Goal: Task Accomplishment & Management: Complete application form

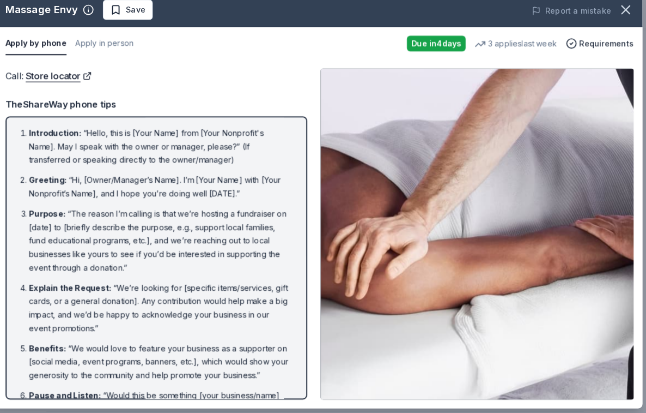
scroll to position [173, 0]
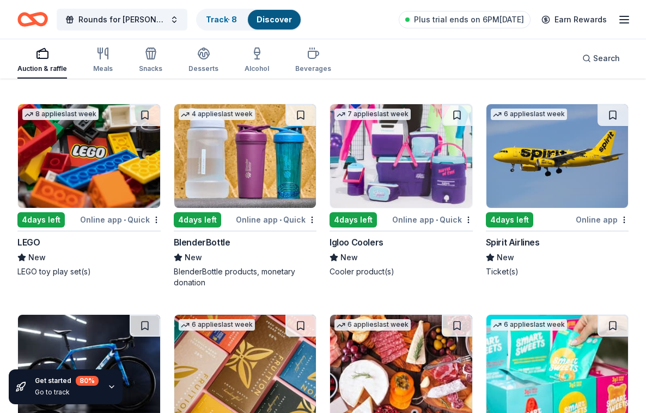
scroll to position [8992, 0]
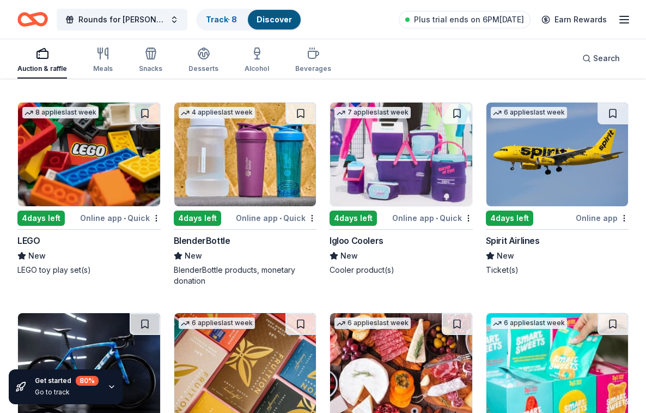
click at [396, 149] on img at bounding box center [401, 154] width 142 height 104
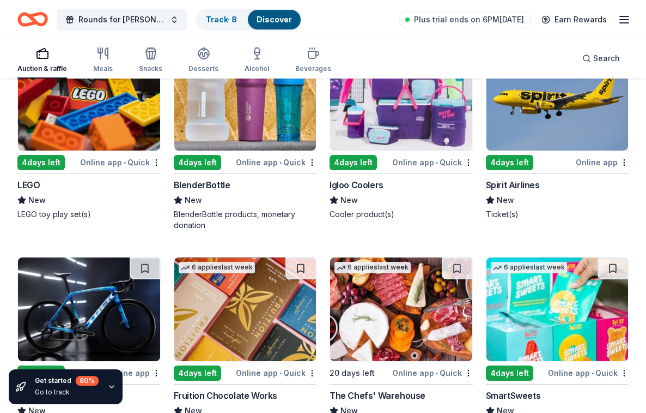
scroll to position [9041, 0]
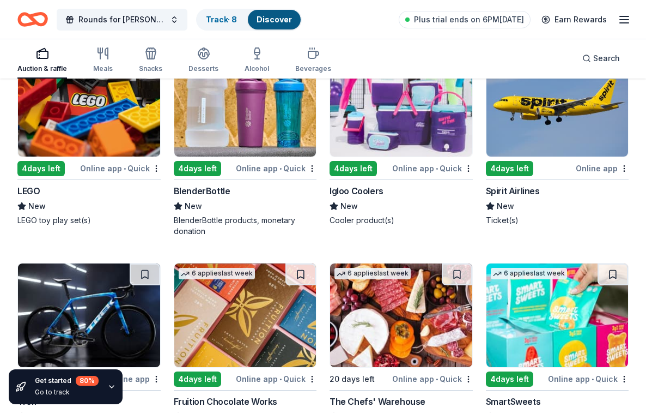
click at [505, 116] on img at bounding box center [558, 105] width 142 height 104
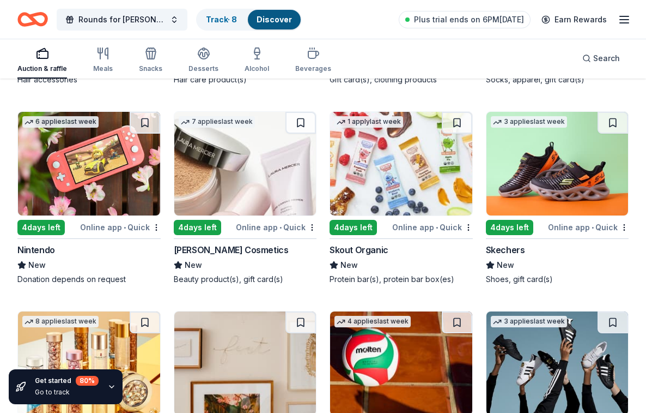
scroll to position [10010, 0]
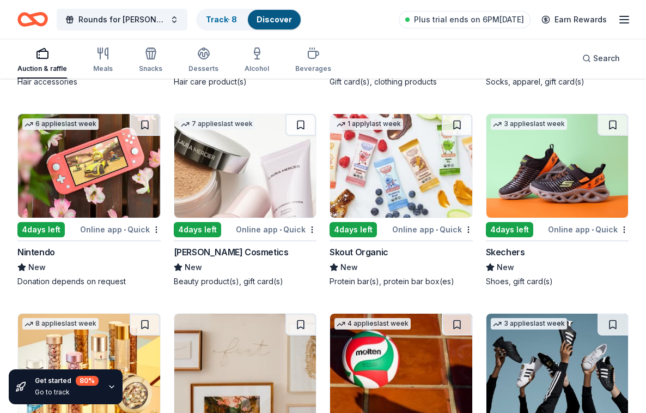
click at [88, 157] on img at bounding box center [89, 166] width 142 height 104
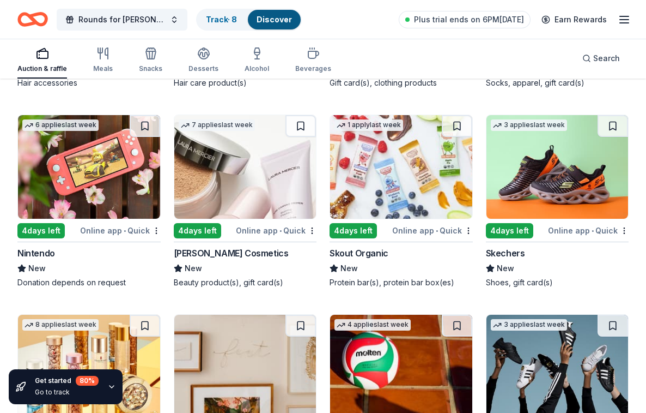
scroll to position [10009, 0]
click at [64, 174] on img at bounding box center [89, 167] width 142 height 104
click at [52, 160] on img at bounding box center [89, 167] width 142 height 104
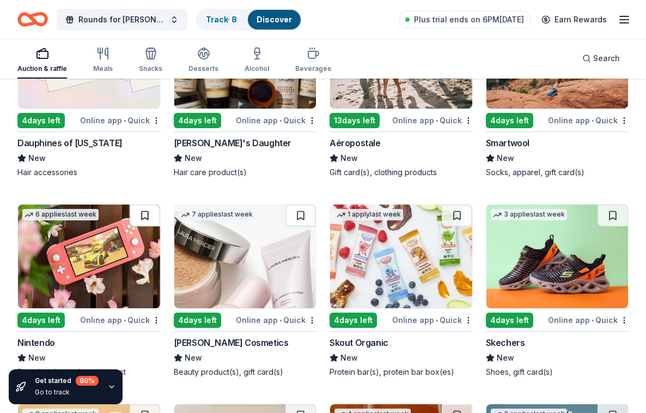
scroll to position [9903, 0]
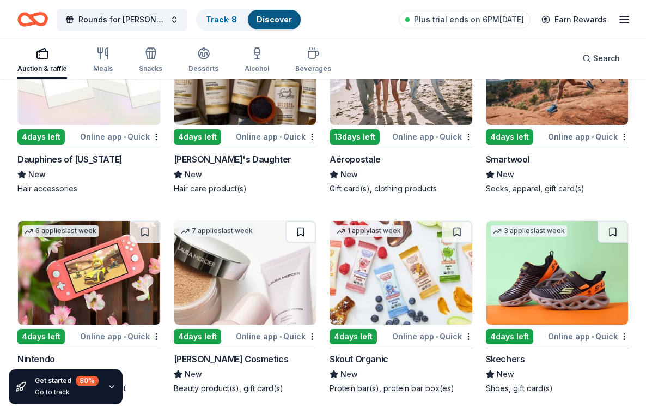
click at [543, 283] on img at bounding box center [558, 273] width 142 height 104
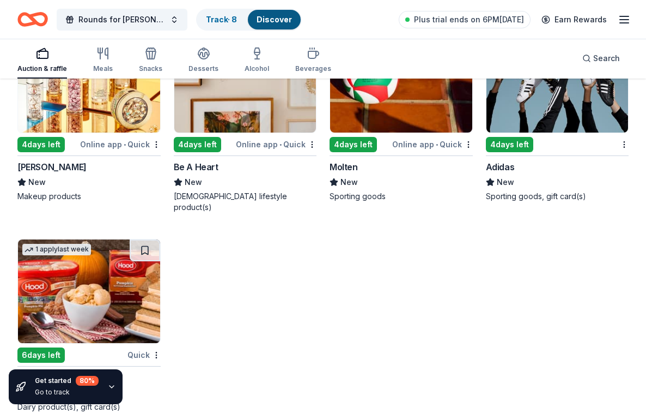
scroll to position [10294, 0]
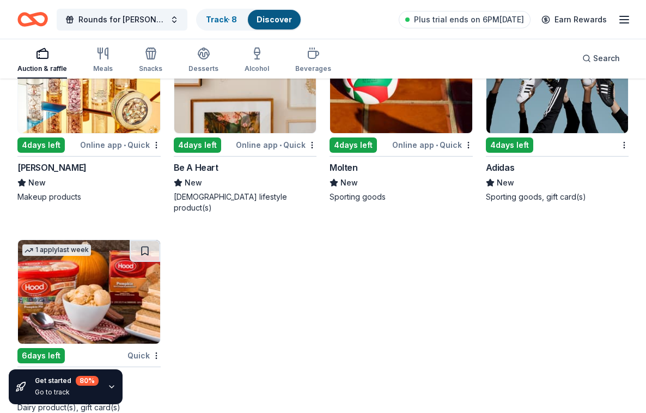
click at [557, 99] on img at bounding box center [558, 81] width 142 height 104
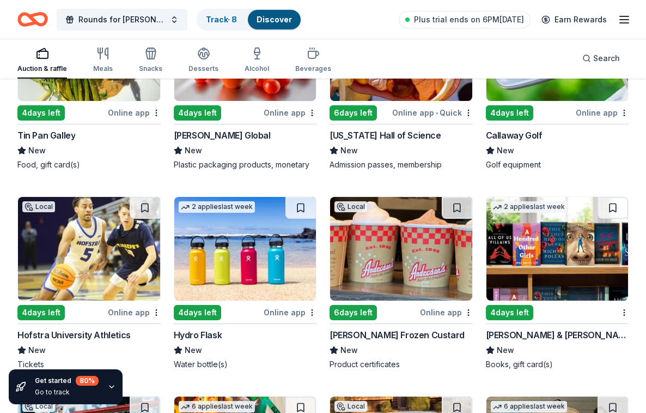
scroll to position [5782, 0]
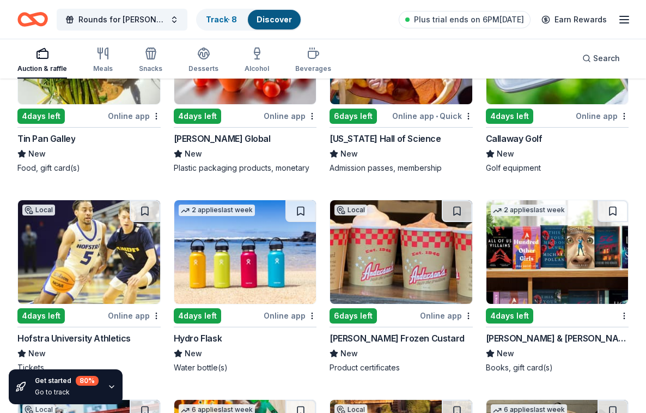
click at [47, 386] on div "Get started 80 % Go to track" at bounding box center [67, 386] width 64 height 22
click at [110, 387] on icon "button" at bounding box center [112, 386] width 4 height 2
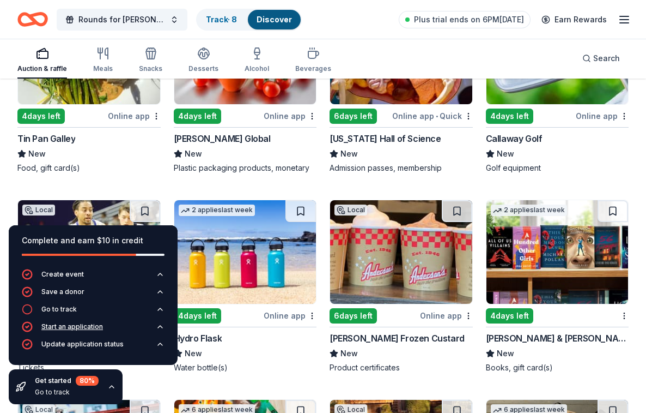
click at [76, 326] on div "Start an application" at bounding box center [72, 326] width 62 height 9
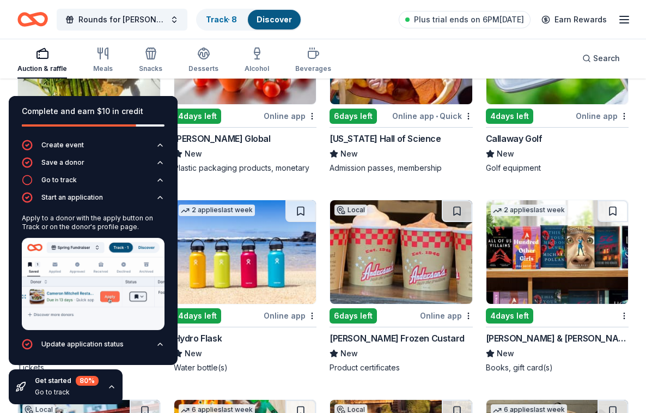
click at [90, 277] on img at bounding box center [93, 284] width 143 height 92
click at [76, 182] on button "Go to track" at bounding box center [93, 182] width 143 height 17
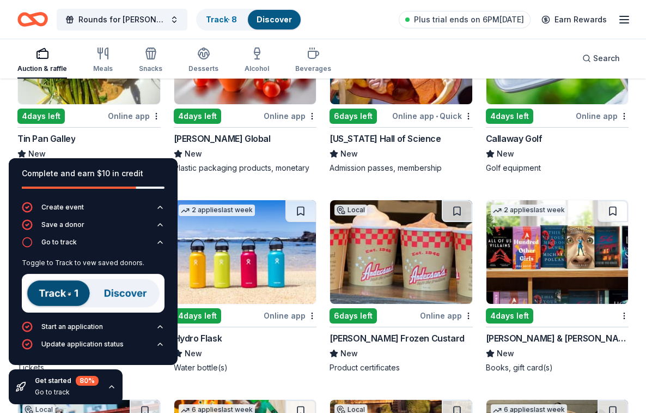
click at [62, 288] on img at bounding box center [93, 293] width 143 height 39
click at [69, 228] on div "Save a donor" at bounding box center [62, 224] width 43 height 9
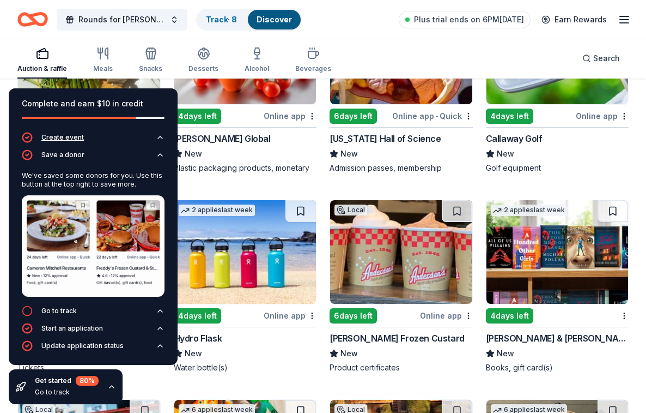
click at [59, 137] on div "Create event" at bounding box center [62, 137] width 43 height 9
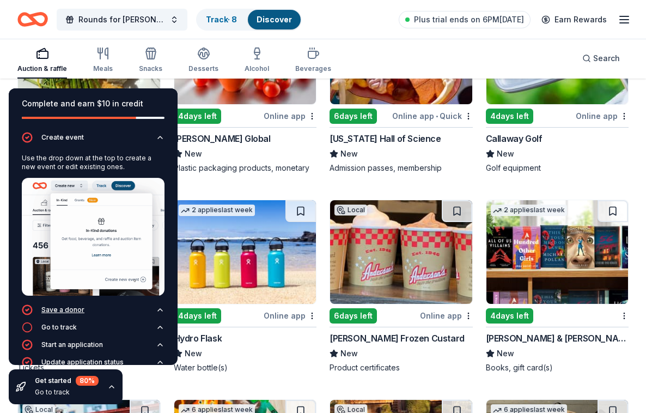
click at [67, 310] on div "Save a donor" at bounding box center [62, 309] width 43 height 9
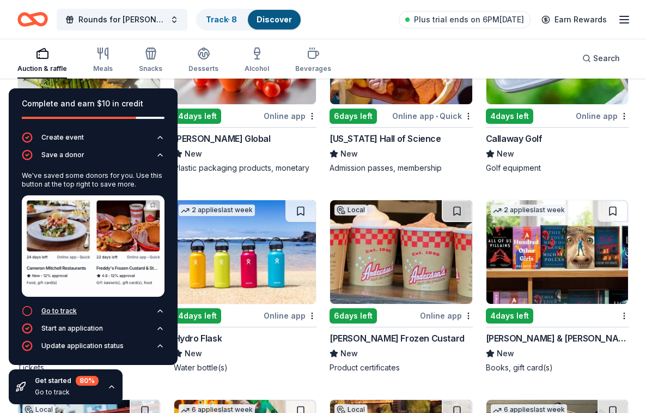
click at [67, 313] on div "Go to track" at bounding box center [58, 310] width 35 height 9
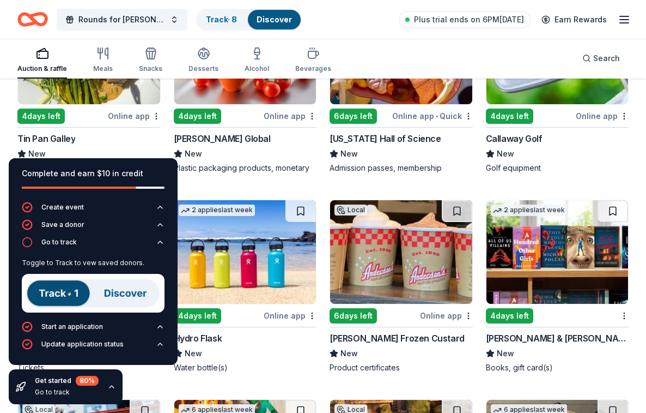
click at [69, 283] on img at bounding box center [93, 293] width 143 height 39
click at [58, 295] on img at bounding box center [93, 293] width 143 height 39
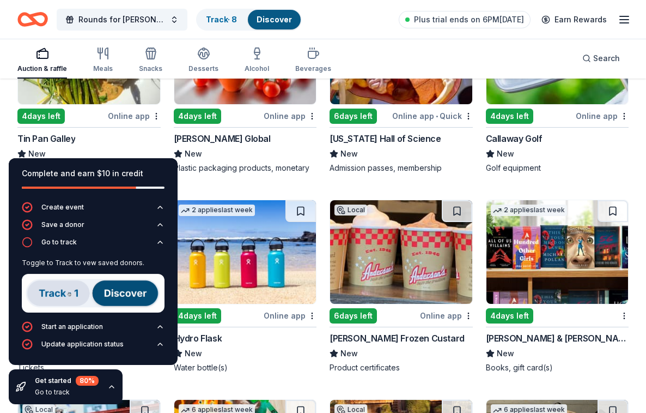
click at [63, 291] on img at bounding box center [93, 293] width 143 height 39
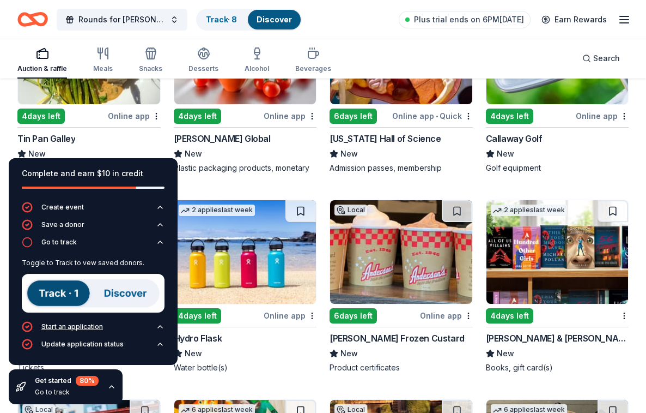
click at [61, 324] on div "Start an application" at bounding box center [72, 326] width 62 height 9
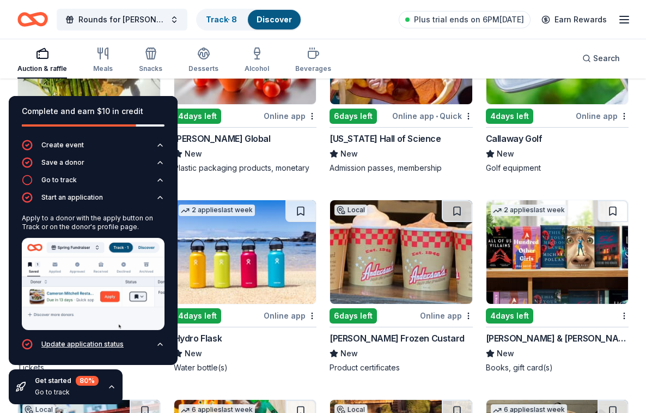
click at [71, 344] on div "Update application status" at bounding box center [82, 344] width 82 height 9
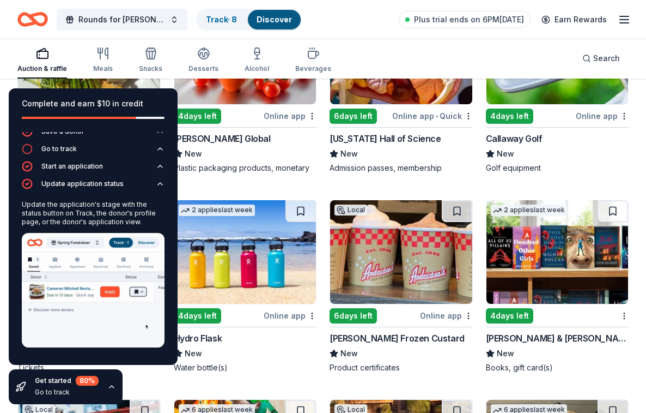
scroll to position [23, 0]
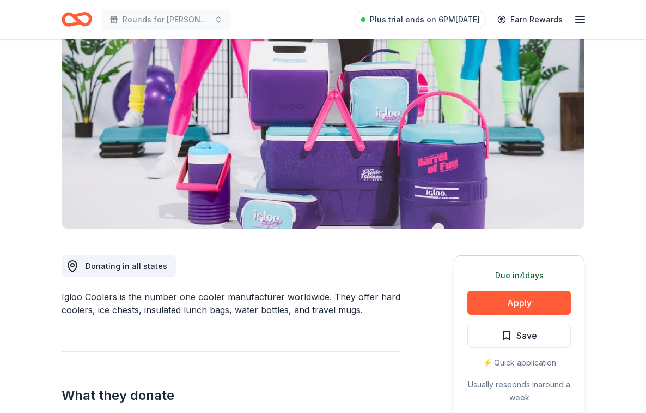
scroll to position [105, 0]
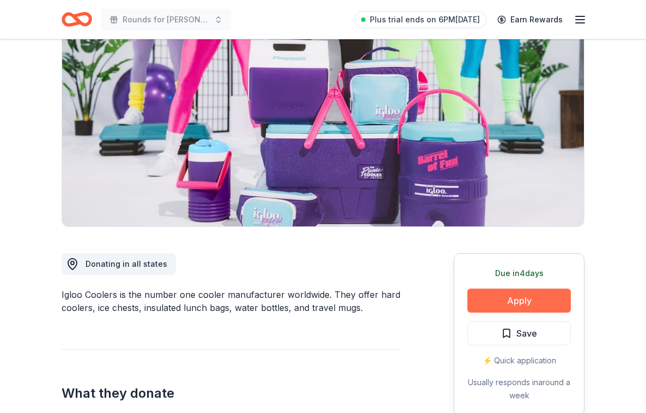
click at [514, 305] on button "Apply" at bounding box center [520, 300] width 104 height 24
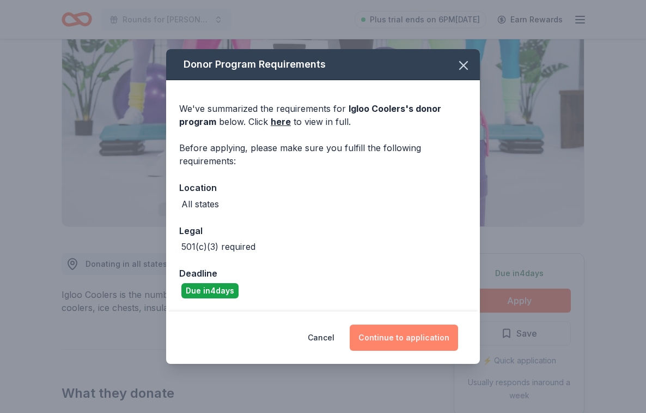
click at [401, 332] on button "Continue to application" at bounding box center [404, 337] width 108 height 26
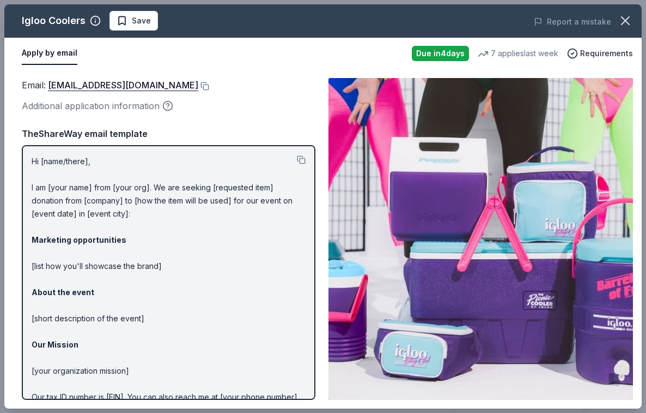
scroll to position [0, 0]
click at [301, 158] on button at bounding box center [301, 159] width 9 height 9
click at [169, 104] on icon "button" at bounding box center [167, 105] width 11 height 11
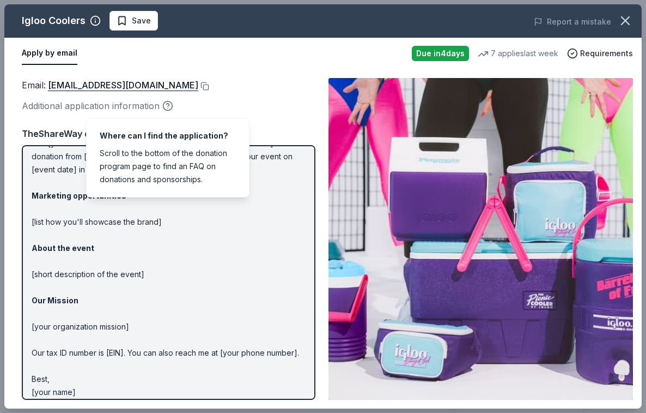
scroll to position [44, 0]
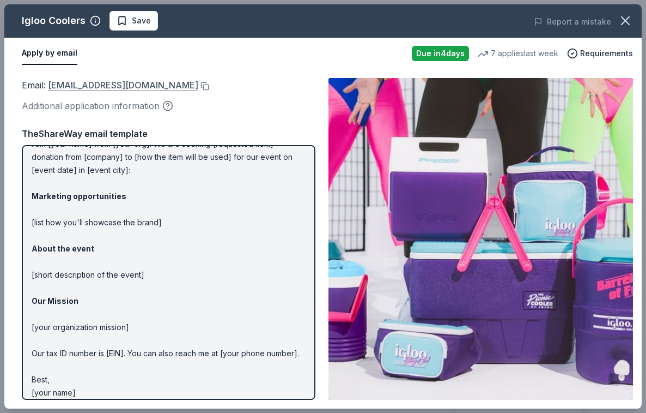
click at [77, 83] on link "donations@igloocorp.com" at bounding box center [123, 85] width 150 height 14
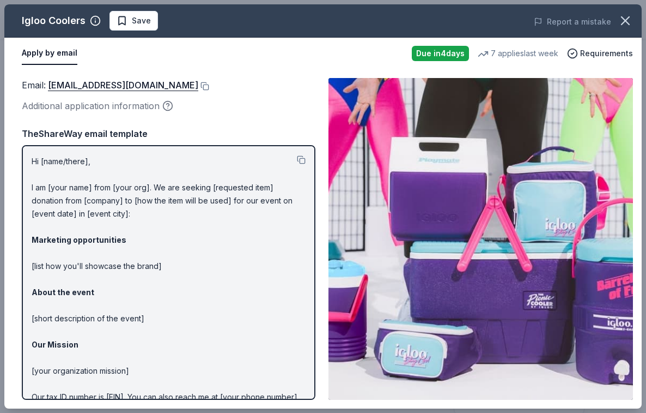
scroll to position [0, 0]
click at [105, 85] on link "donations@igloocorp.com" at bounding box center [123, 85] width 150 height 14
click at [98, 83] on link "donations@igloocorp.com" at bounding box center [123, 85] width 150 height 14
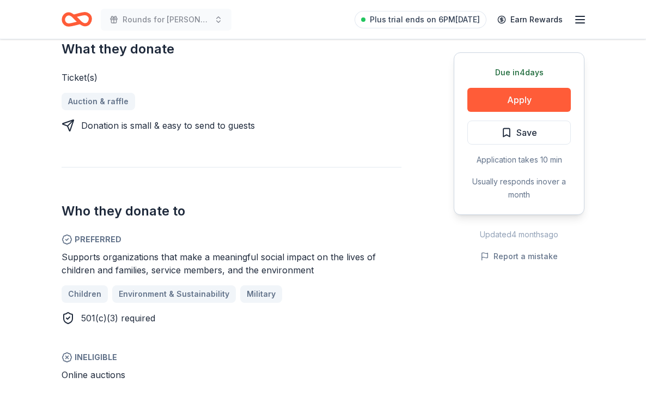
scroll to position [449, 0]
click at [514, 105] on button "Apply" at bounding box center [520, 100] width 104 height 24
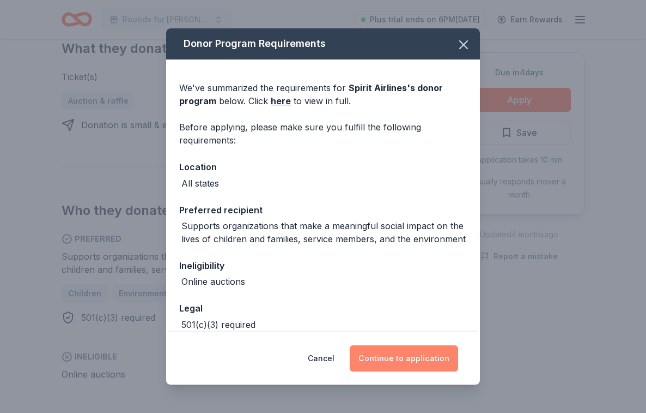
click at [413, 355] on button "Continue to application" at bounding box center [404, 358] width 108 height 26
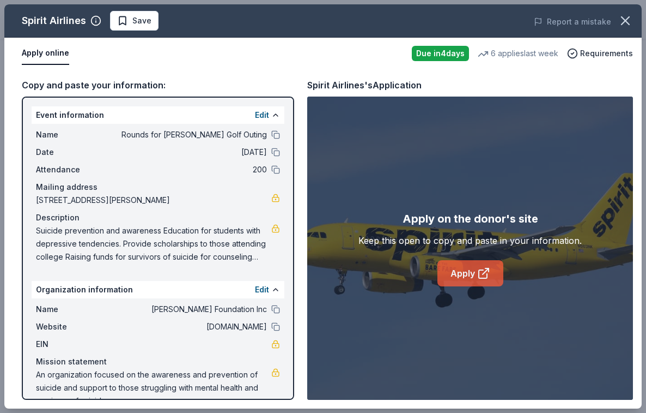
click at [480, 278] on icon at bounding box center [483, 274] width 8 height 8
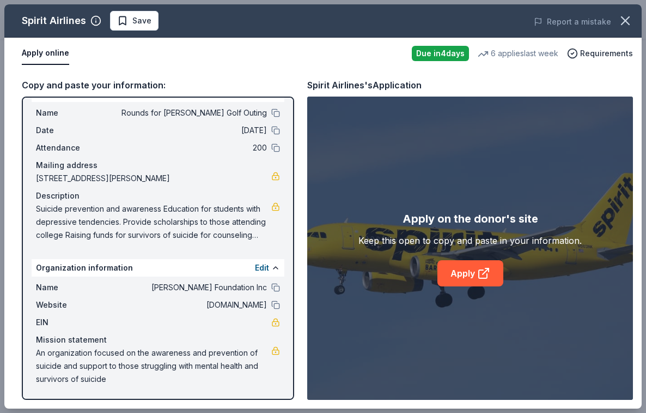
scroll to position [22, 0]
click at [471, 278] on link "Apply" at bounding box center [471, 273] width 66 height 26
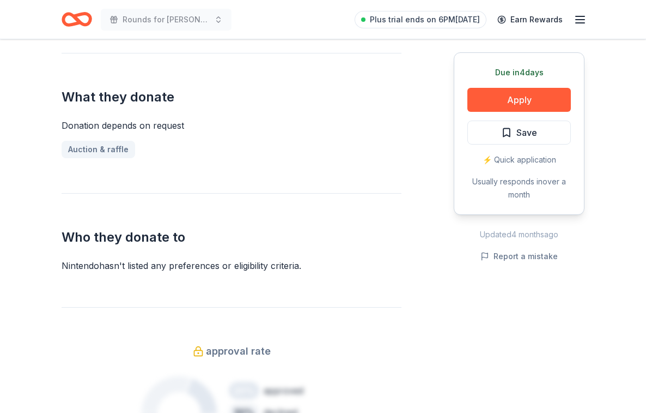
scroll to position [402, 0]
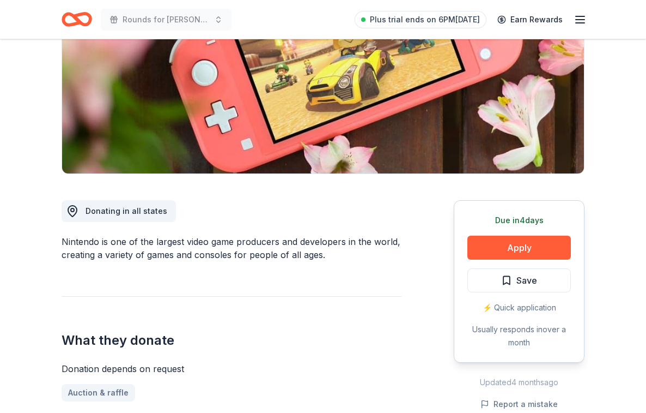
scroll to position [185, 0]
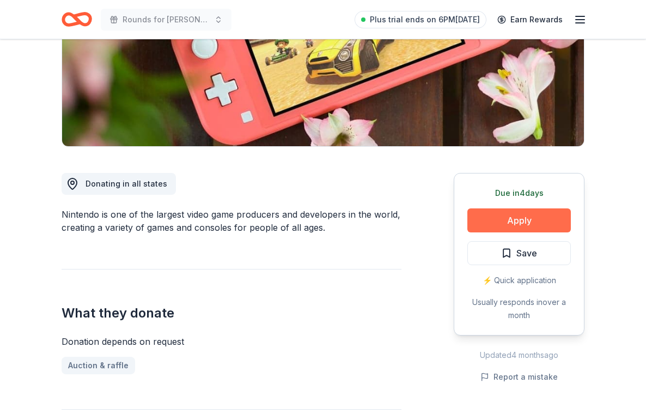
click at [534, 219] on button "Apply" at bounding box center [520, 220] width 104 height 24
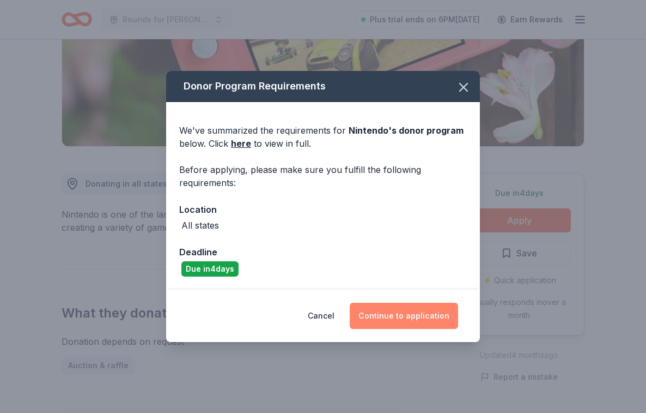
click at [392, 315] on button "Continue to application" at bounding box center [404, 315] width 108 height 26
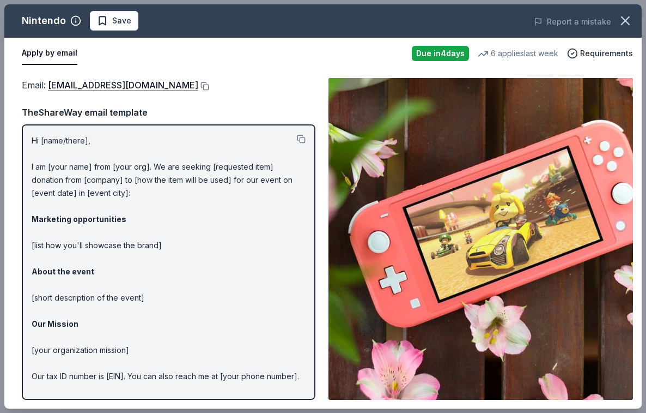
scroll to position [0, 0]
click at [300, 136] on button at bounding box center [301, 139] width 9 height 9
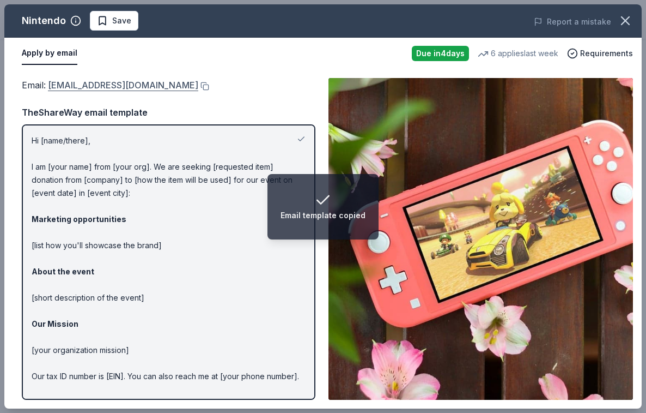
click at [119, 84] on link "charitablecontributionrequest@noa.nintendo.com" at bounding box center [123, 85] width 150 height 14
click at [623, 21] on icon "button" at bounding box center [625, 20] width 15 height 15
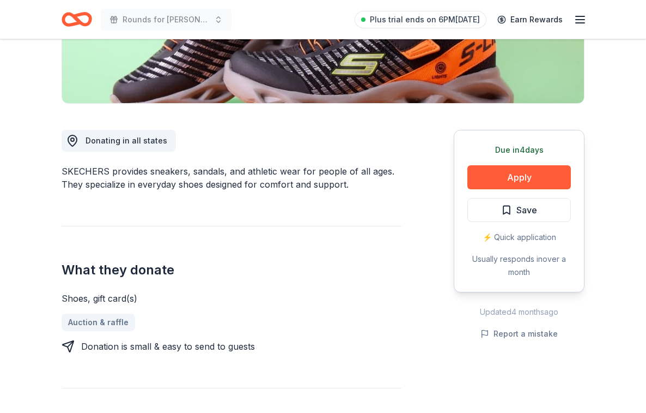
scroll to position [229, 0]
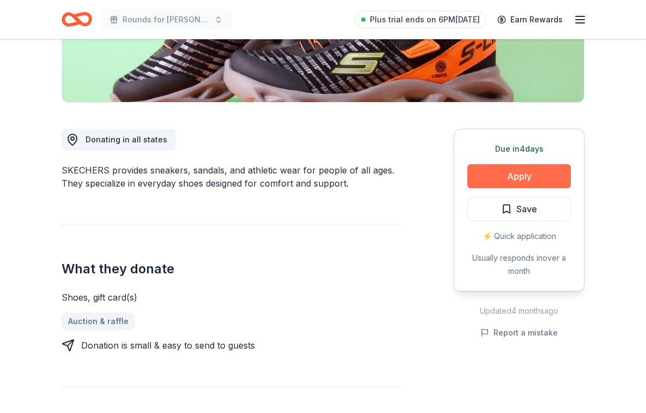
click at [523, 177] on button "Apply" at bounding box center [520, 176] width 104 height 24
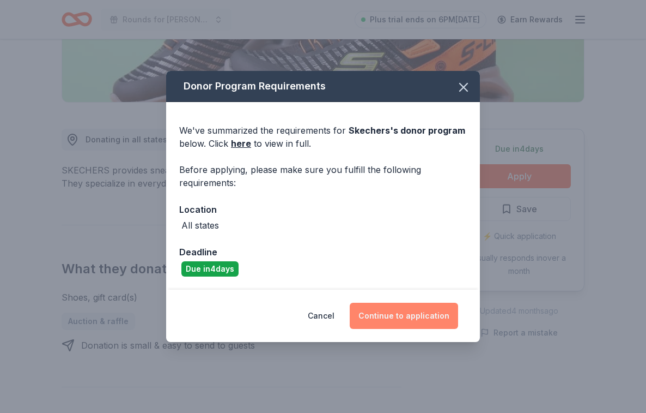
click at [384, 311] on button "Continue to application" at bounding box center [404, 315] width 108 height 26
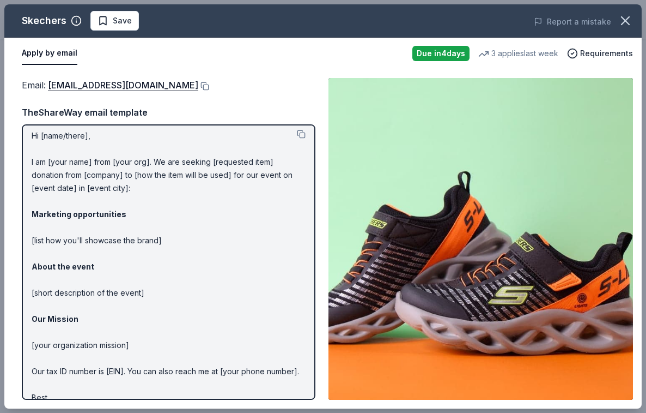
scroll to position [0, 0]
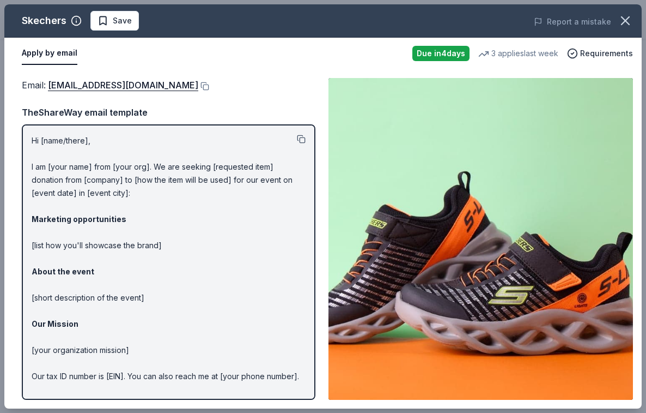
click at [303, 139] on button at bounding box center [301, 139] width 9 height 9
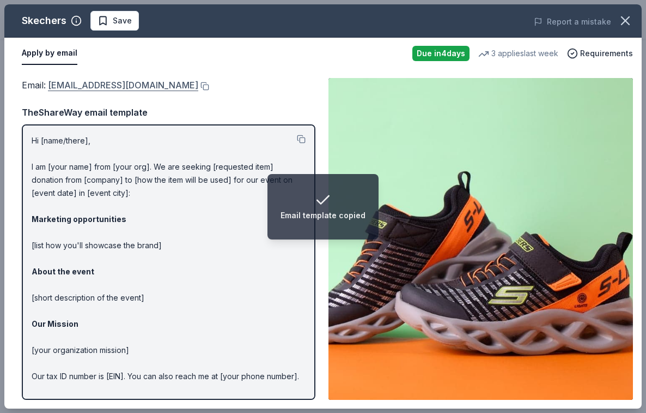
click at [110, 85] on link "[EMAIL_ADDRESS][DOMAIN_NAME]" at bounding box center [123, 85] width 150 height 14
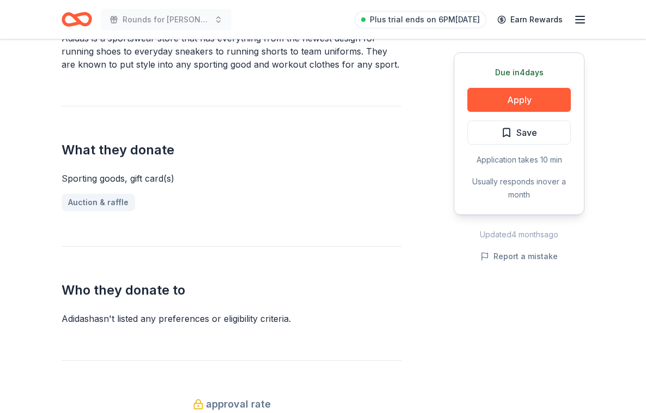
scroll to position [363, 0]
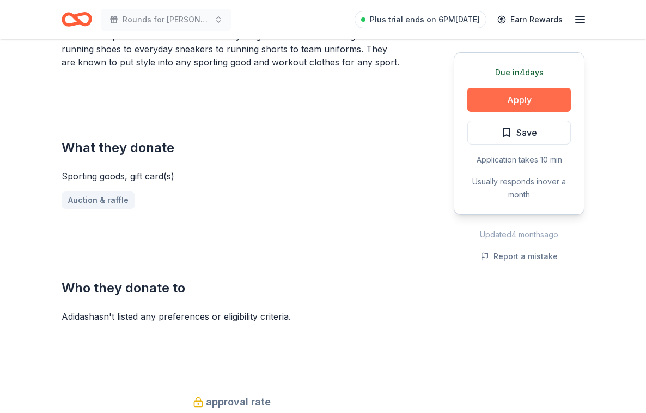
click at [528, 96] on button "Apply" at bounding box center [520, 100] width 104 height 24
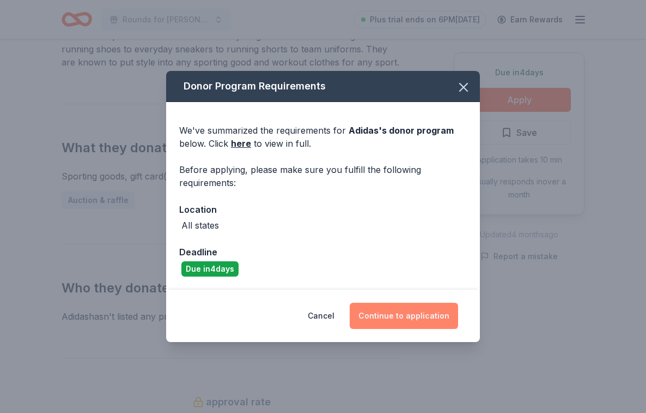
click at [412, 316] on button "Continue to application" at bounding box center [404, 315] width 108 height 26
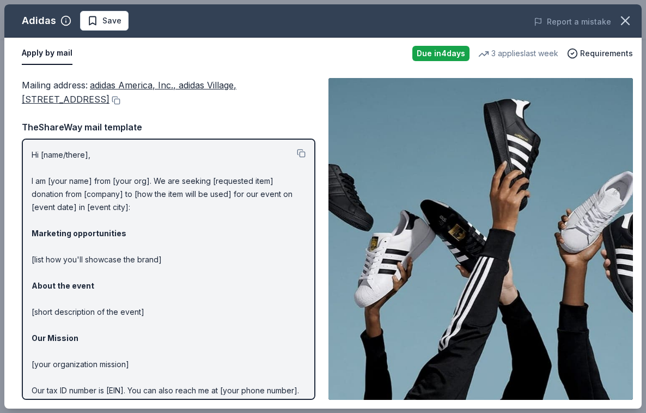
drag, startPoint x: 89, startPoint y: 86, endPoint x: 259, endPoint y: 101, distance: 171.3
click at [259, 101] on div "Mailing address : adidas America, Inc., [GEOGRAPHIC_DATA][STREET_ADDRESS]" at bounding box center [169, 92] width 294 height 29
click at [120, 97] on button at bounding box center [115, 100] width 11 height 9
click at [299, 151] on button at bounding box center [301, 153] width 9 height 9
